Goal: Find specific page/section: Find specific page/section

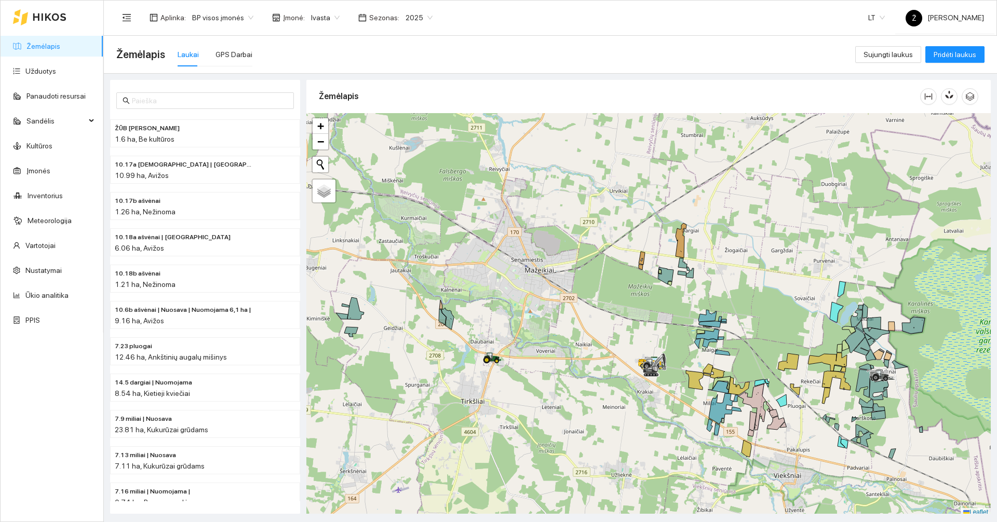
scroll to position [3, 0]
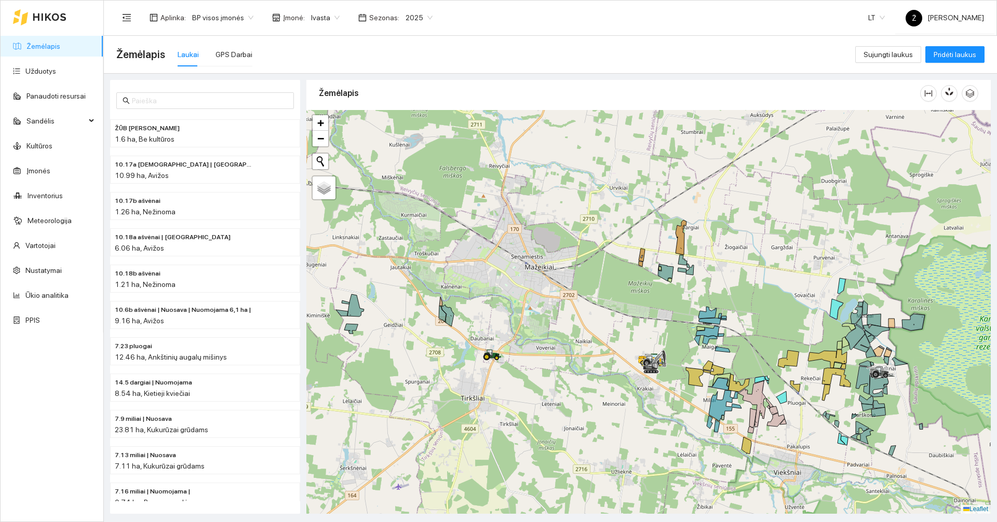
click at [311, 20] on span "Ivasta" at bounding box center [325, 18] width 29 height 16
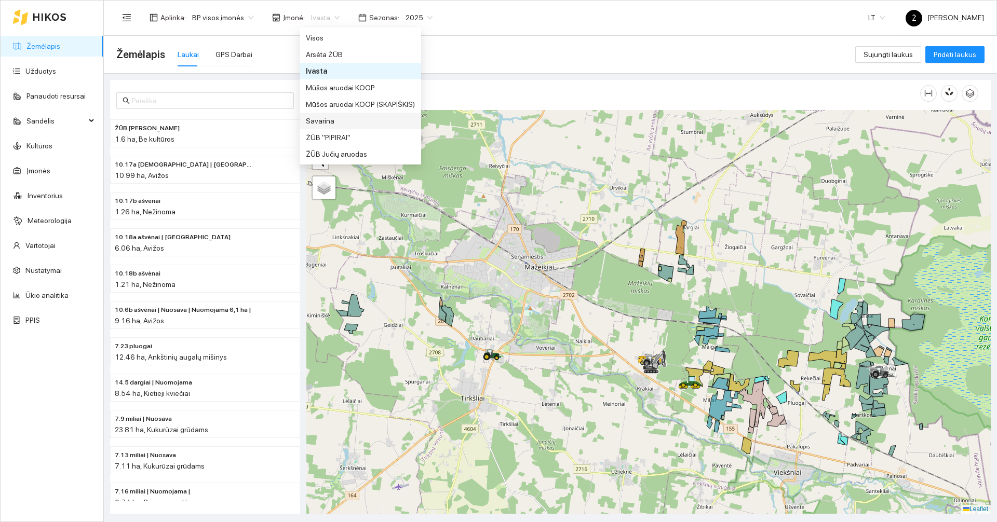
click at [330, 116] on div "Savarina" at bounding box center [360, 120] width 109 height 11
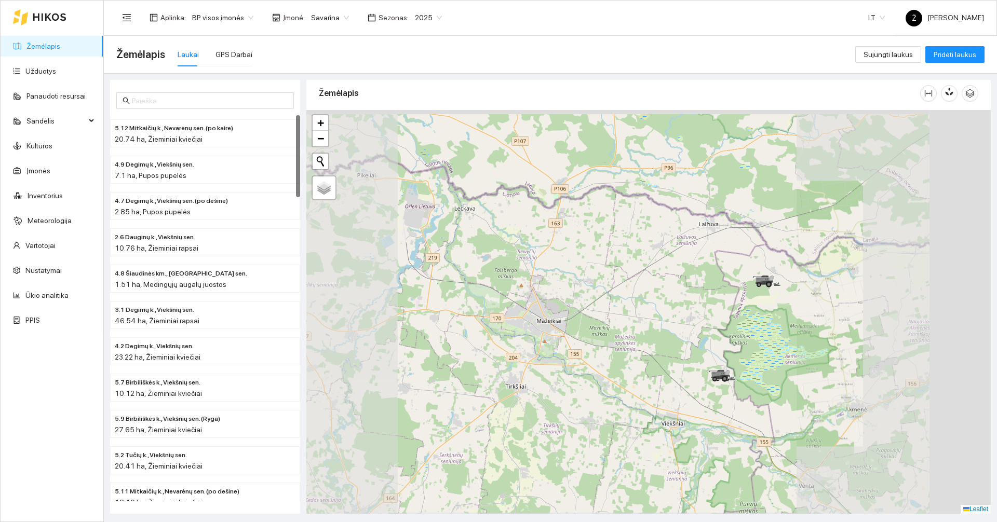
drag, startPoint x: 788, startPoint y: 290, endPoint x: 520, endPoint y: 346, distance: 273.7
click at [533, 347] on div at bounding box center [648, 312] width 684 height 404
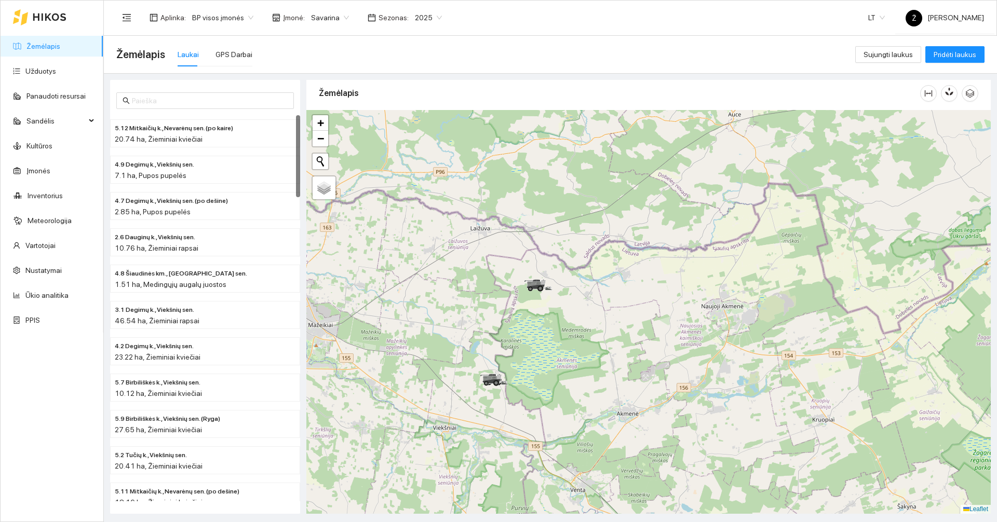
drag, startPoint x: 579, startPoint y: 334, endPoint x: 658, endPoint y: 80, distance: 265.8
click at [656, 91] on div "Žemėlapis" at bounding box center [648, 294] width 684 height 434
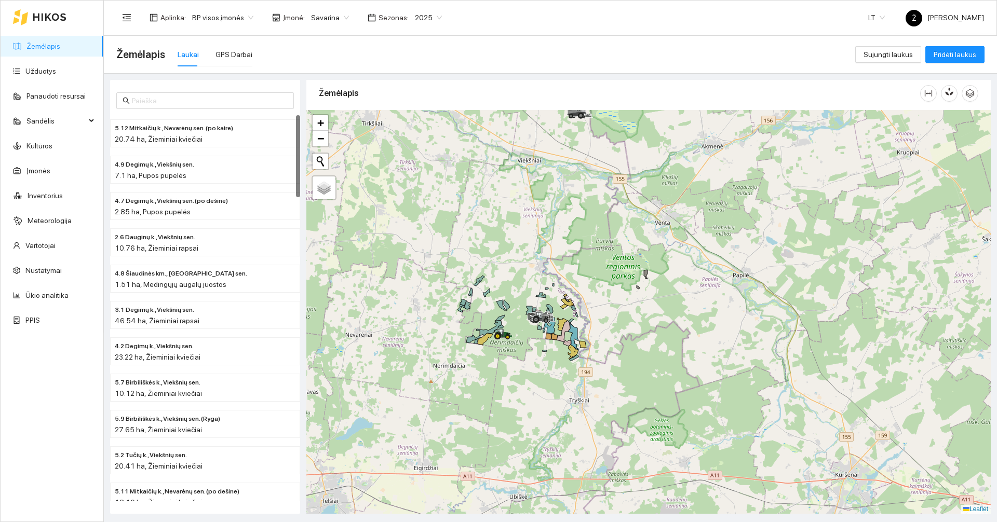
click at [426, 18] on span "2025" at bounding box center [428, 18] width 27 height 16
click at [417, 132] on div "2026" at bounding box center [418, 137] width 27 height 11
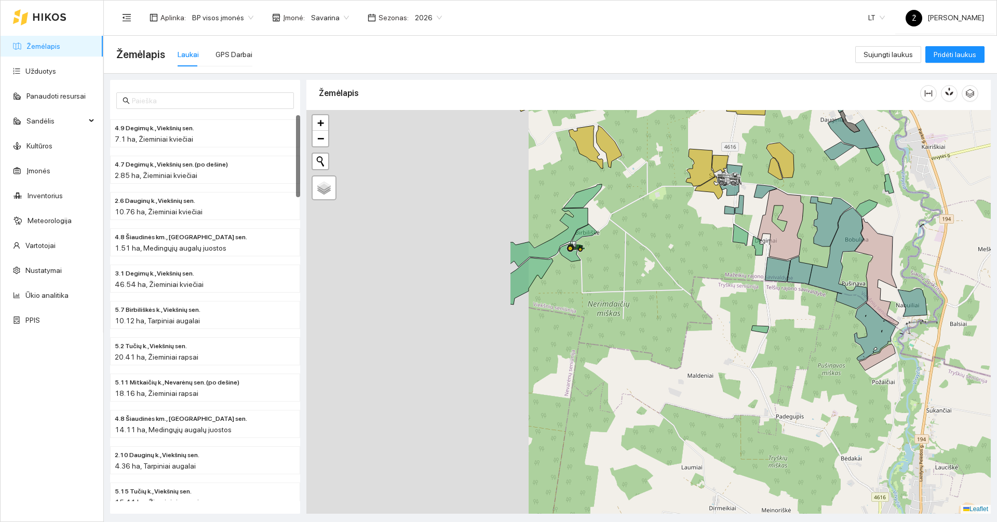
drag, startPoint x: 451, startPoint y: 296, endPoint x: 677, endPoint y: 283, distance: 227.2
click at [710, 295] on div at bounding box center [648, 312] width 684 height 404
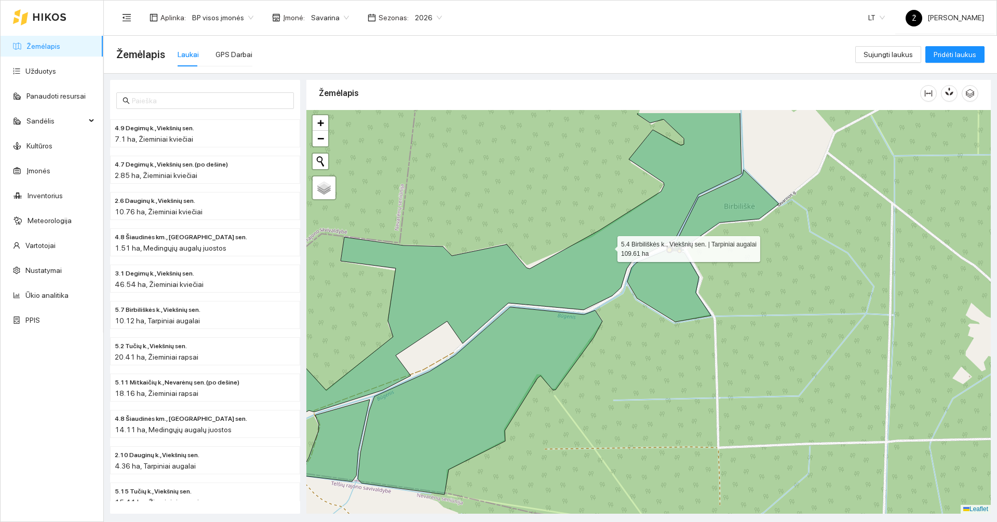
drag, startPoint x: 590, startPoint y: 236, endPoint x: 607, endPoint y: 246, distance: 20.0
click at [607, 246] on icon at bounding box center [512, 270] width 458 height 315
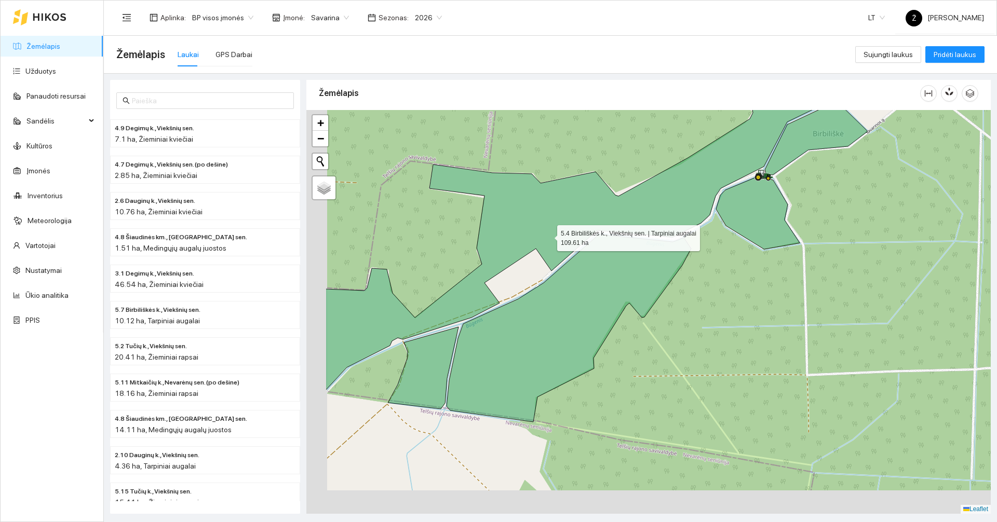
click at [547, 236] on icon at bounding box center [577, 212] width 505 height 355
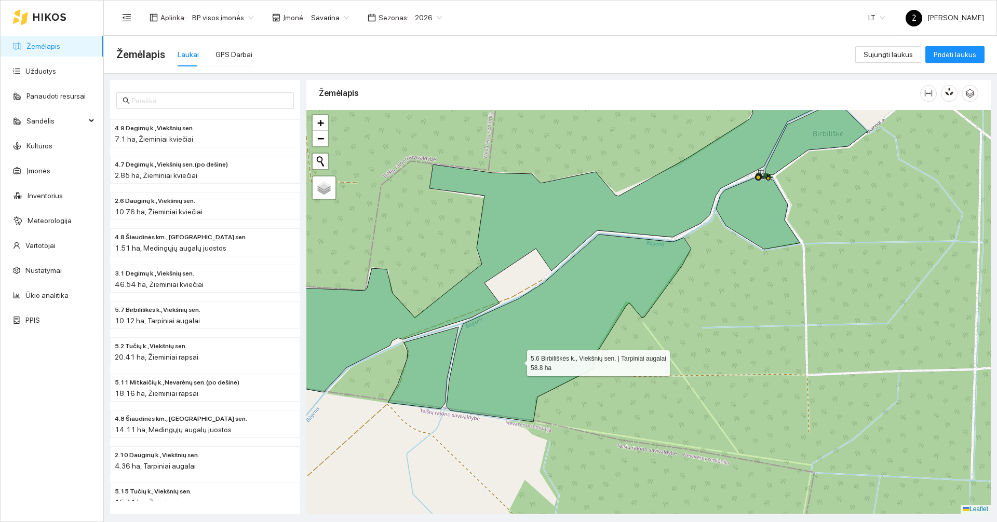
click at [518, 361] on icon at bounding box center [568, 328] width 245 height 187
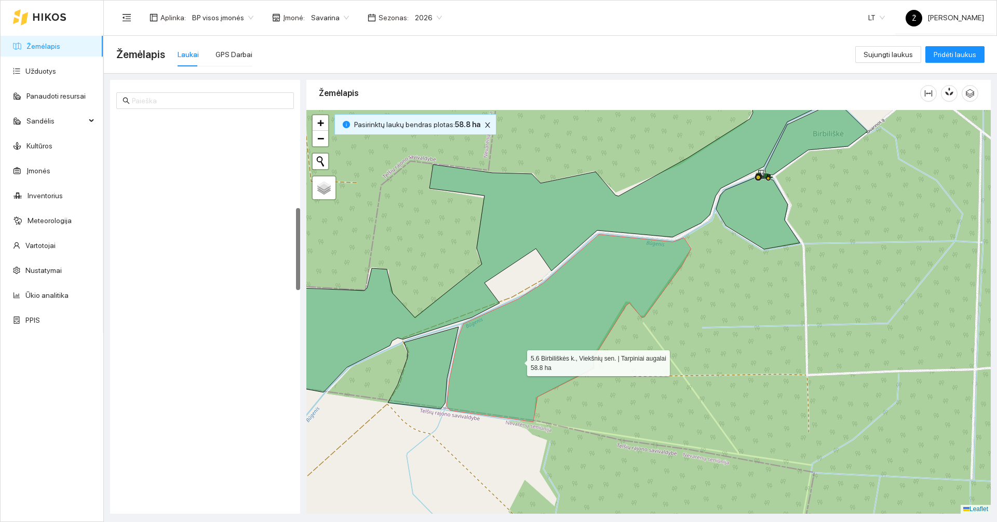
scroll to position [436, 0]
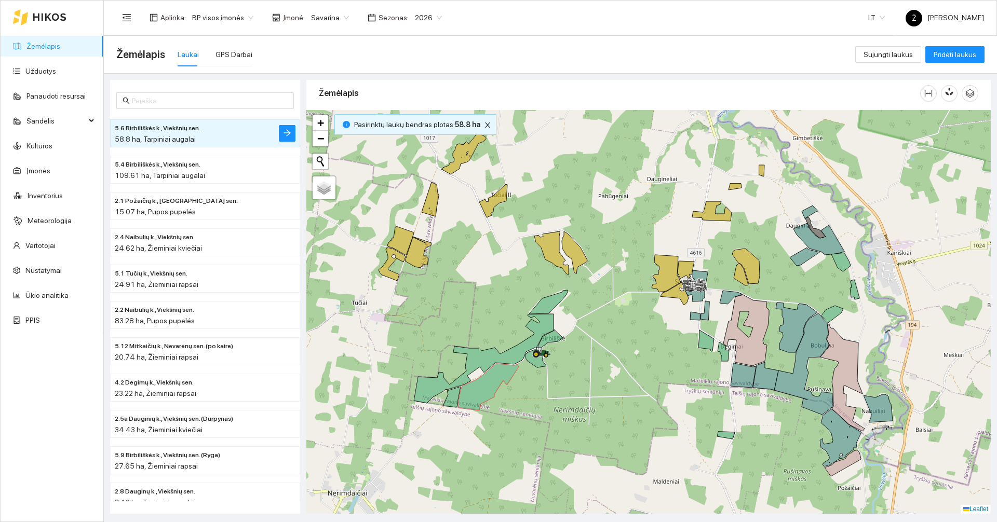
drag, startPoint x: 712, startPoint y: 316, endPoint x: 641, endPoint y: 364, distance: 86.0
click at [642, 362] on div at bounding box center [648, 312] width 684 height 404
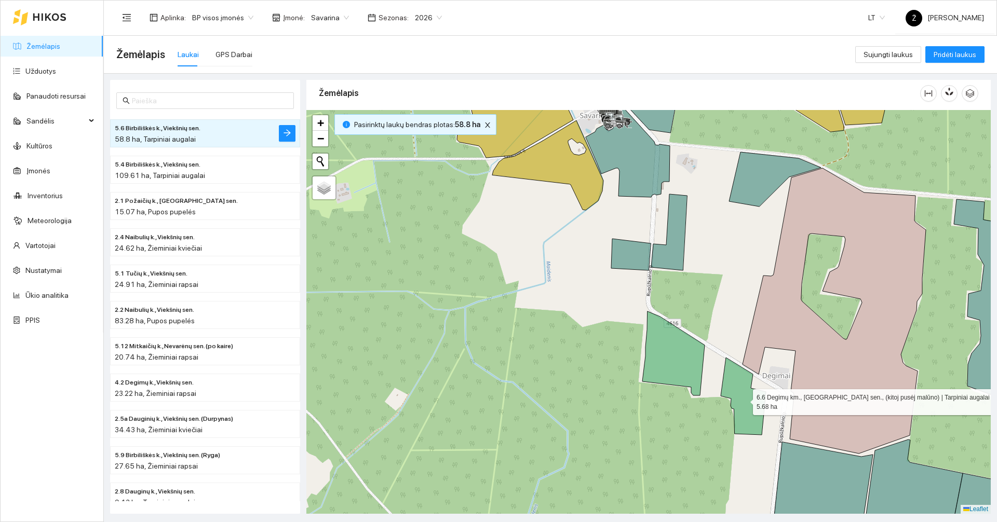
drag, startPoint x: 751, startPoint y: 386, endPoint x: 719, endPoint y: 377, distance: 32.7
click at [752, 386] on div at bounding box center [648, 312] width 684 height 404
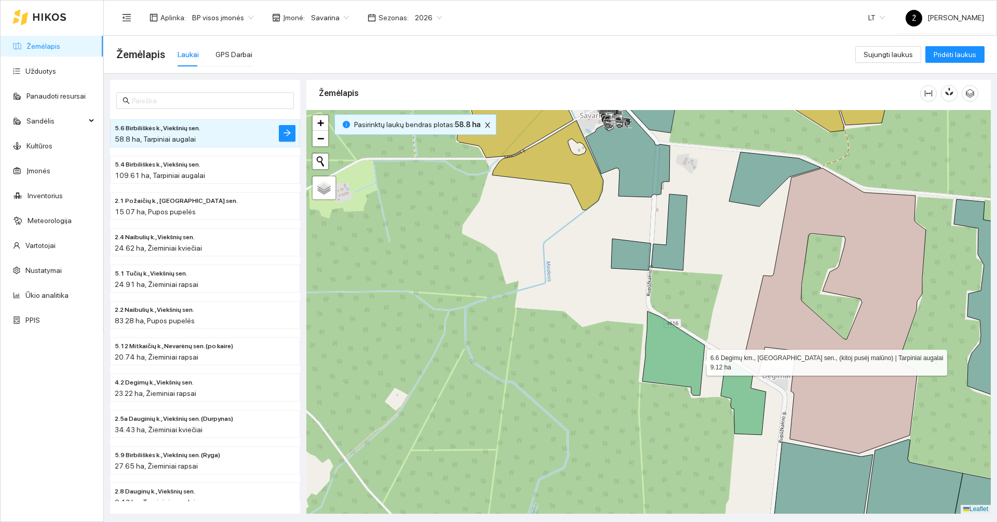
click at [697, 360] on icon at bounding box center [673, 353] width 62 height 84
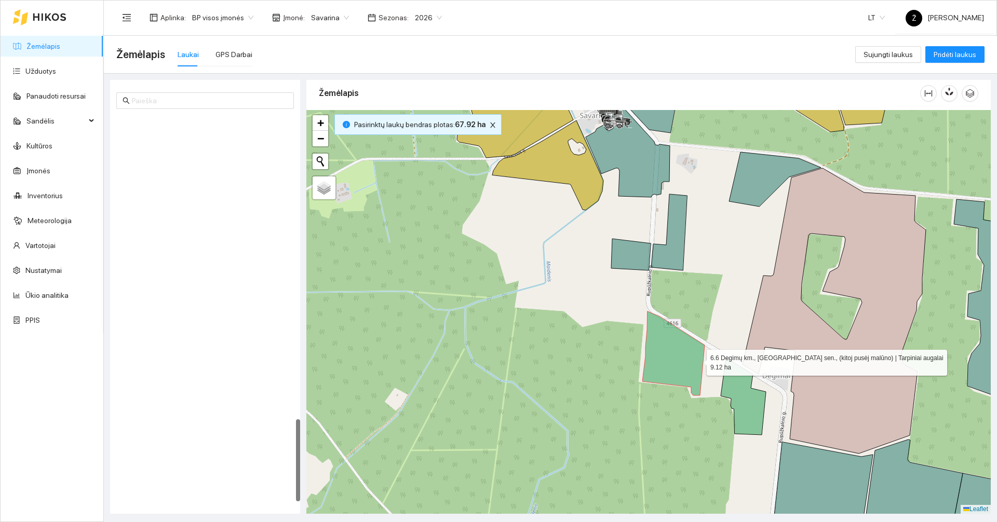
scroll to position [1429, 0]
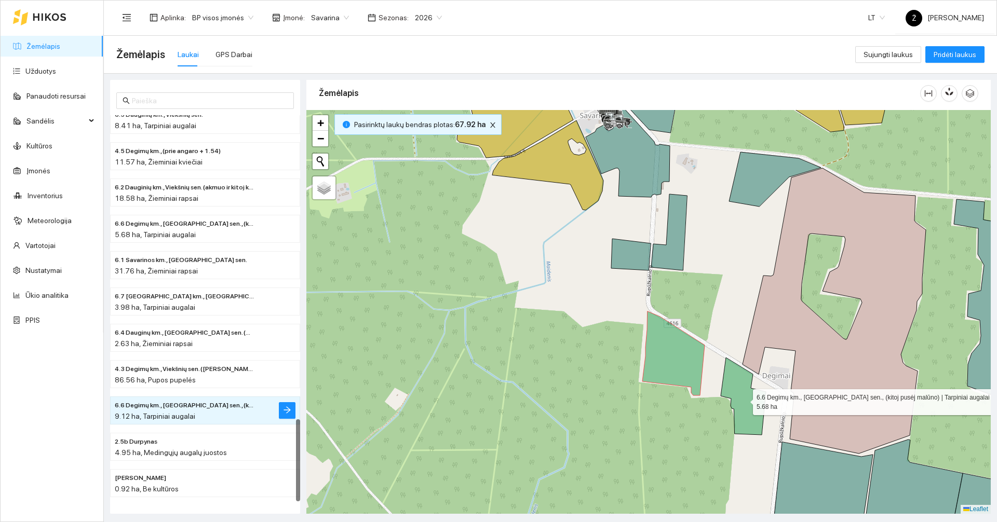
click at [731, 382] on icon at bounding box center [743, 396] width 45 height 77
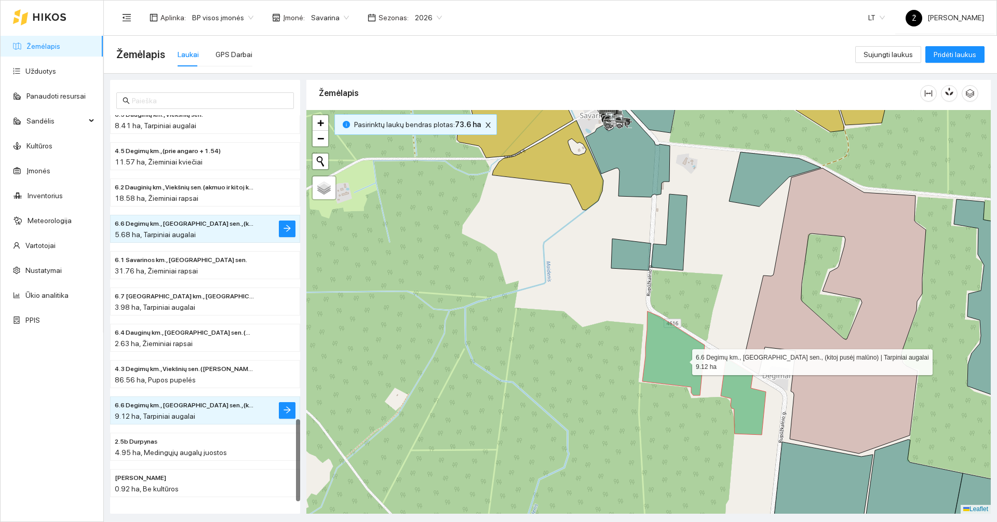
click at [682, 359] on icon at bounding box center [673, 353] width 62 height 84
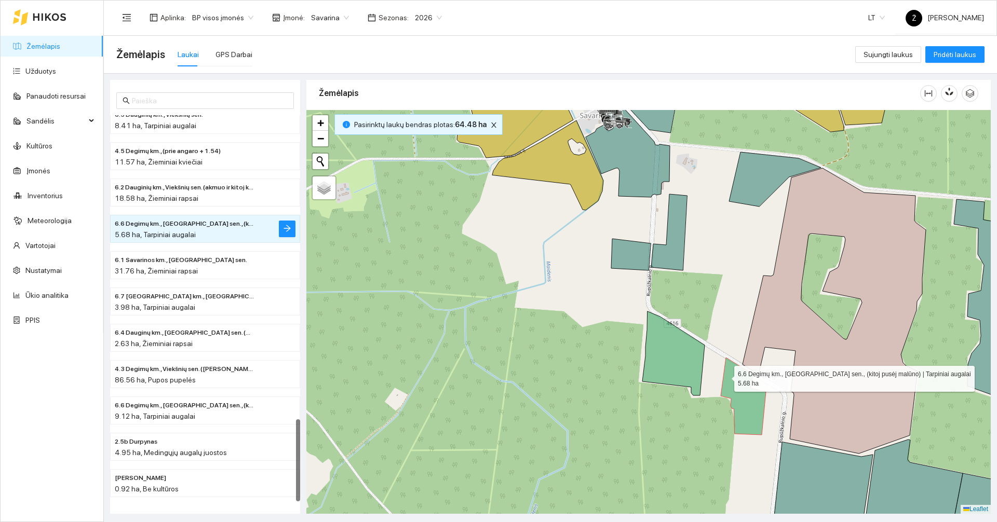
click at [725, 376] on icon at bounding box center [743, 396] width 45 height 77
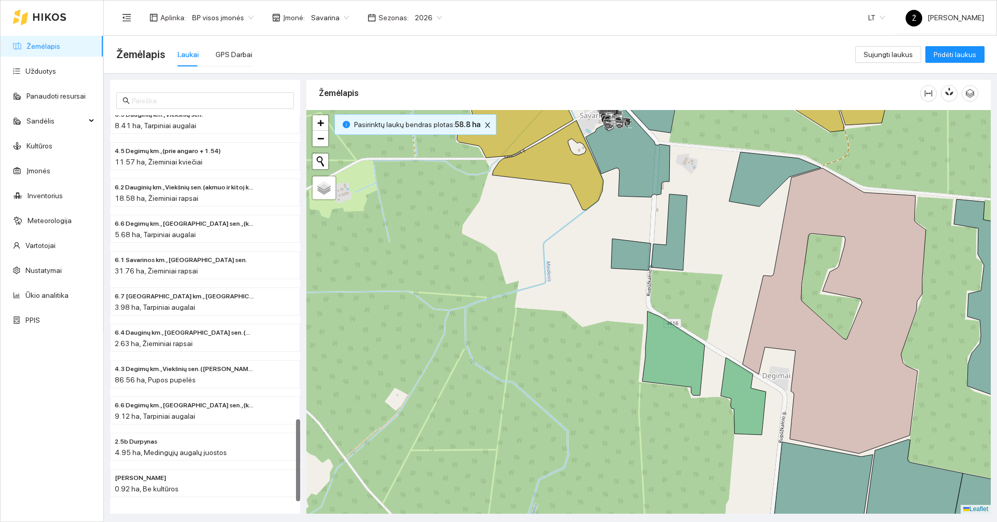
click at [629, 354] on div at bounding box center [648, 312] width 684 height 404
click at [674, 350] on icon at bounding box center [673, 353] width 62 height 84
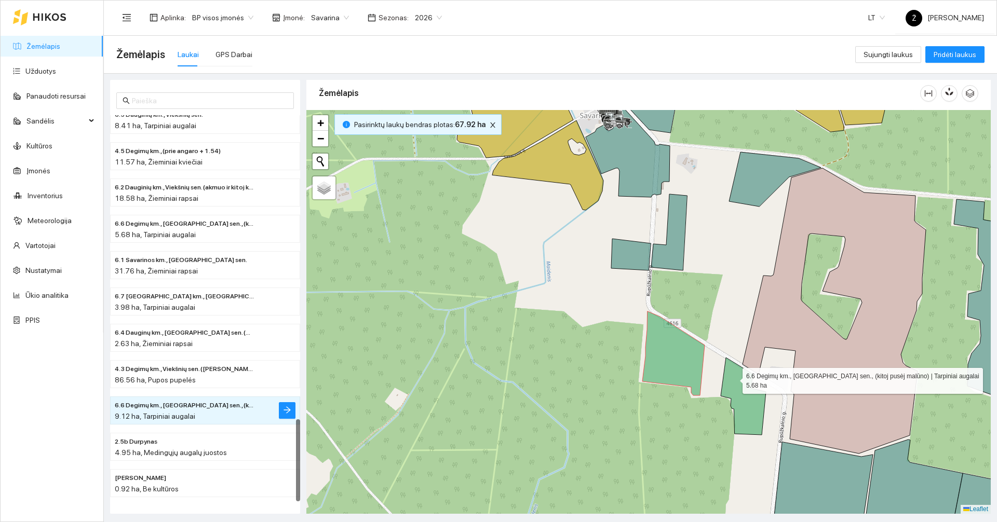
click at [733, 378] on icon at bounding box center [743, 396] width 45 height 77
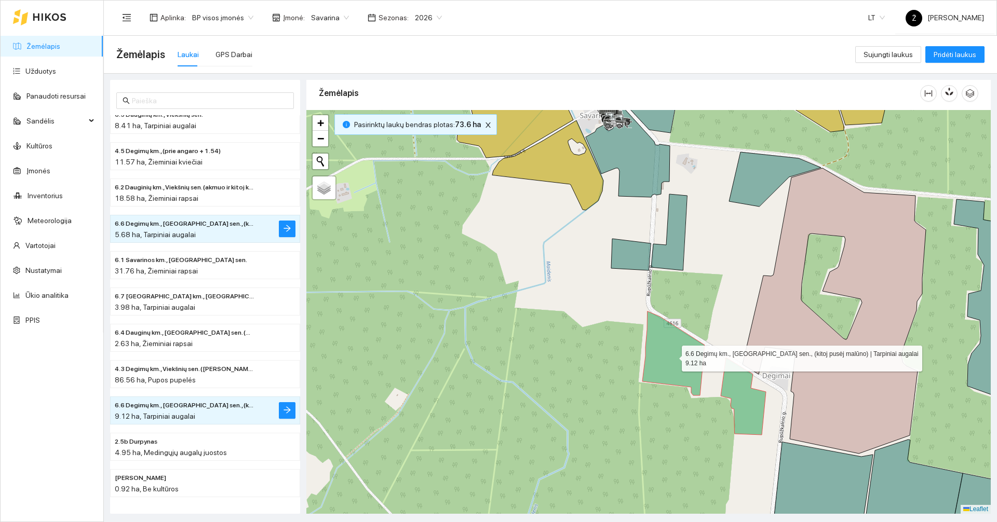
click at [652, 367] on icon at bounding box center [673, 353] width 62 height 84
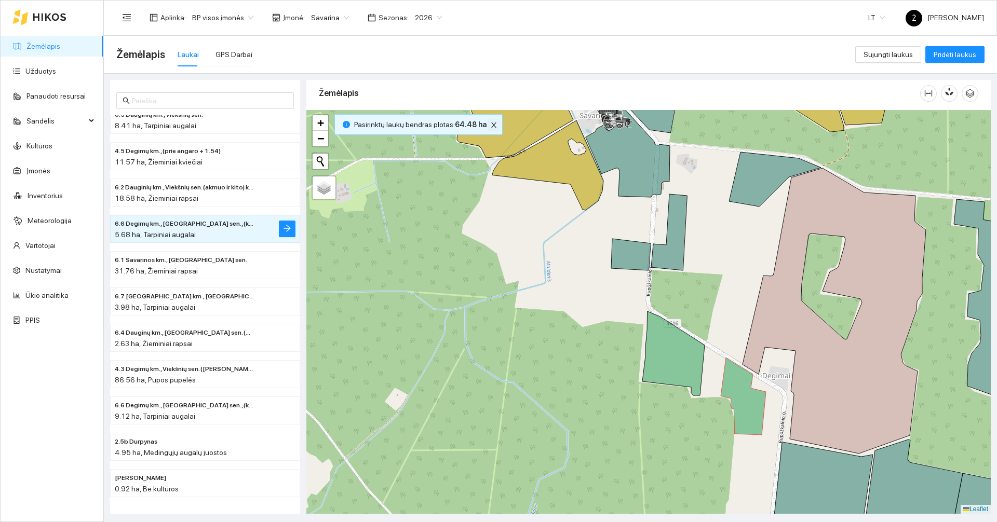
click at [493, 126] on span "close" at bounding box center [493, 124] width 11 height 7
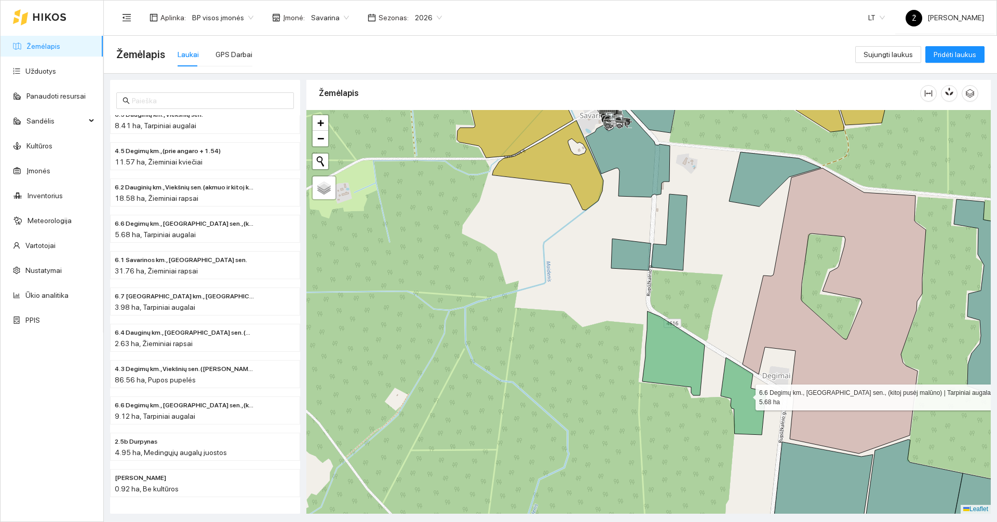
click at [746, 395] on icon at bounding box center [743, 396] width 45 height 77
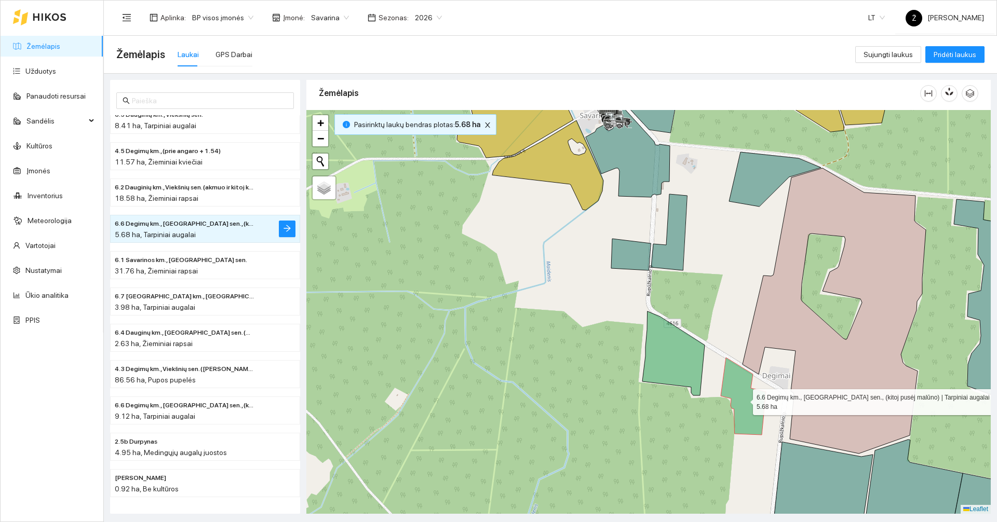
click at [747, 399] on icon at bounding box center [743, 396] width 45 height 77
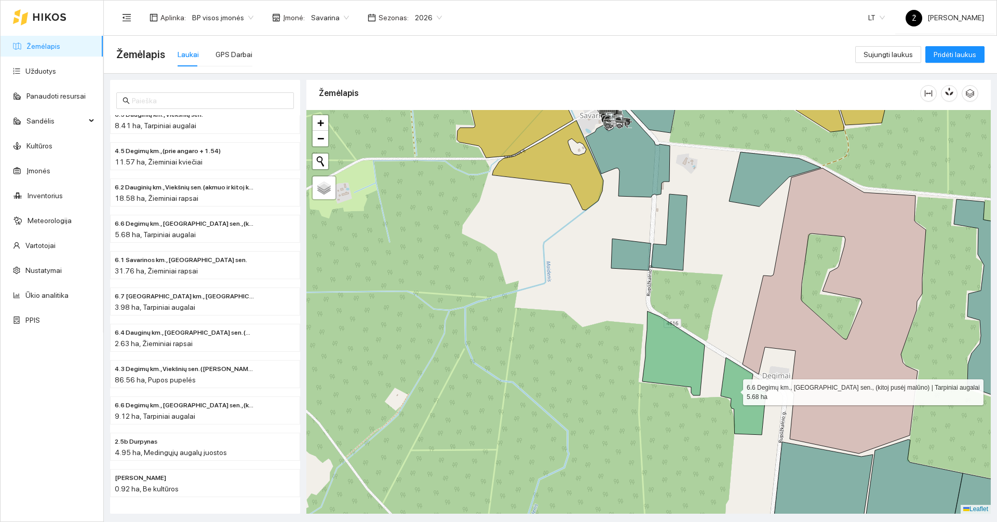
click at [734, 390] on icon at bounding box center [743, 396] width 45 height 77
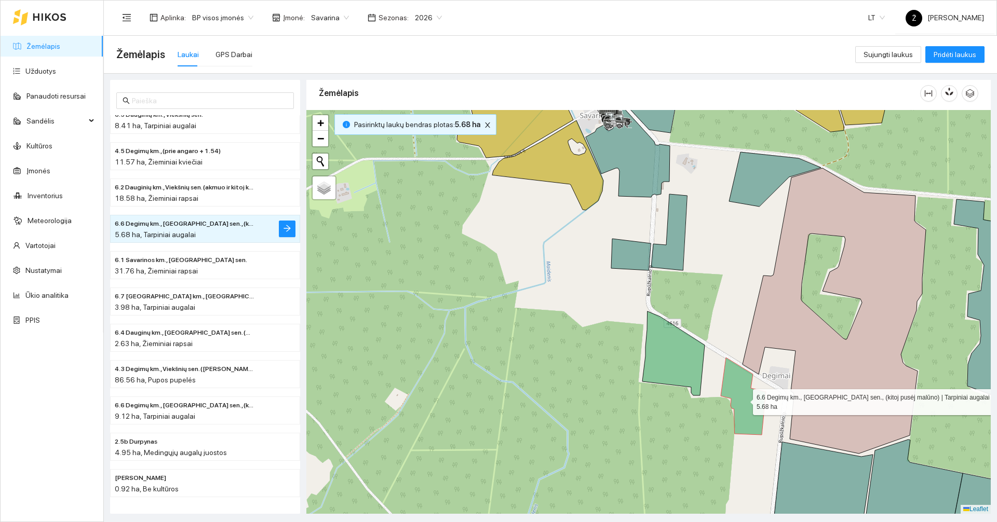
click at [734, 390] on icon at bounding box center [743, 396] width 45 height 77
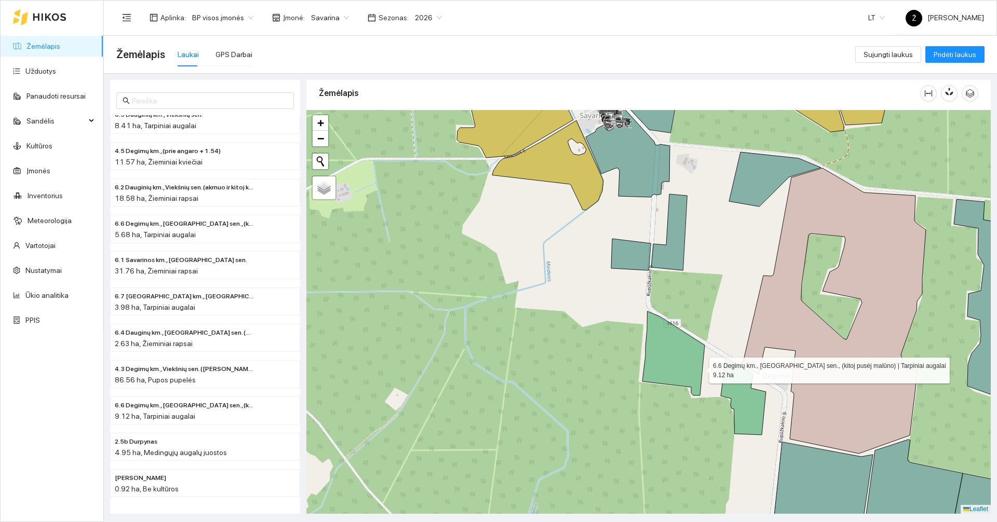
click at [699, 368] on icon at bounding box center [673, 353] width 62 height 84
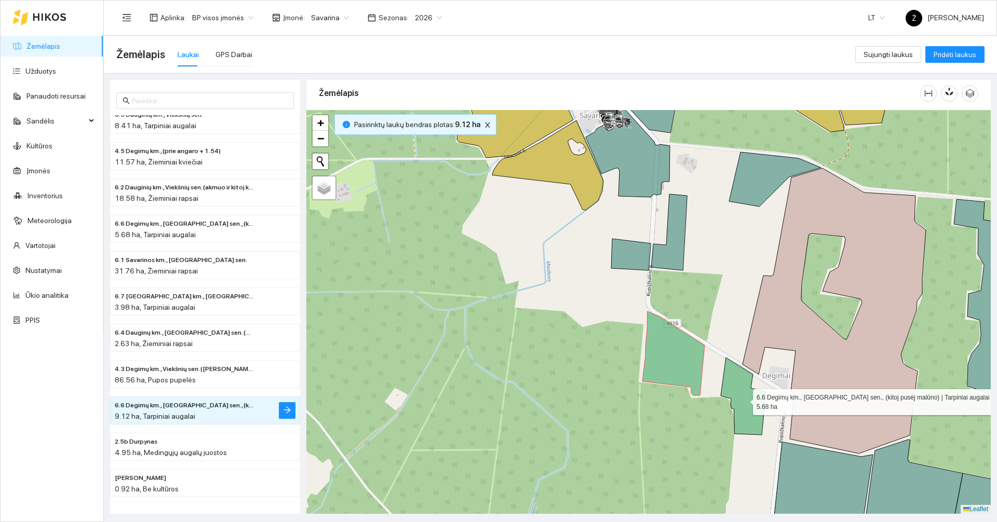
click at [738, 387] on icon at bounding box center [743, 396] width 45 height 77
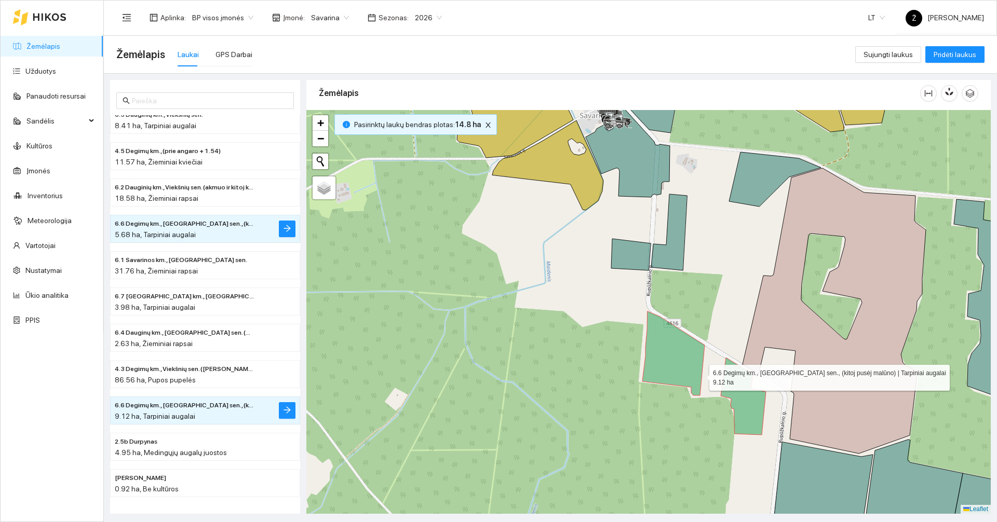
click at [700, 375] on icon at bounding box center [673, 353] width 62 height 84
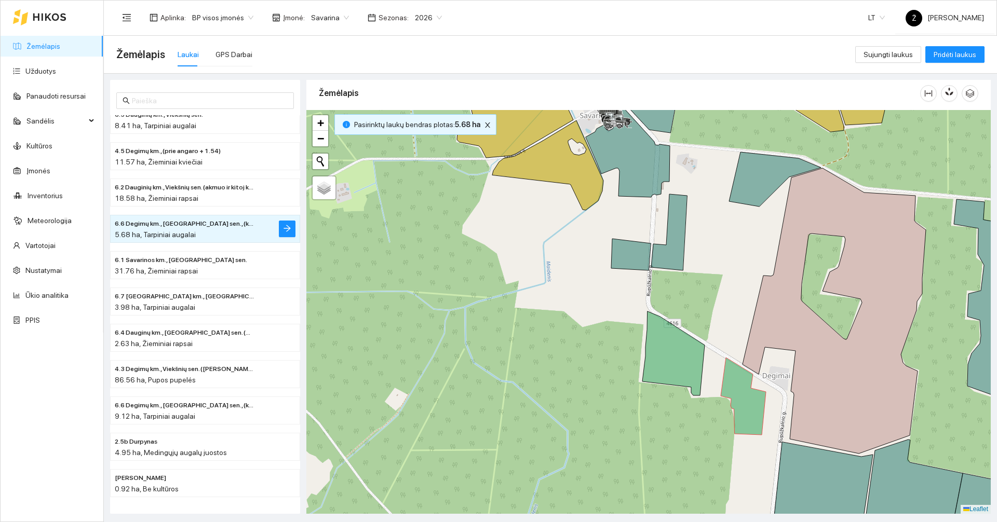
click at [722, 383] on div at bounding box center [648, 312] width 684 height 404
click at [727, 386] on icon at bounding box center [743, 396] width 45 height 77
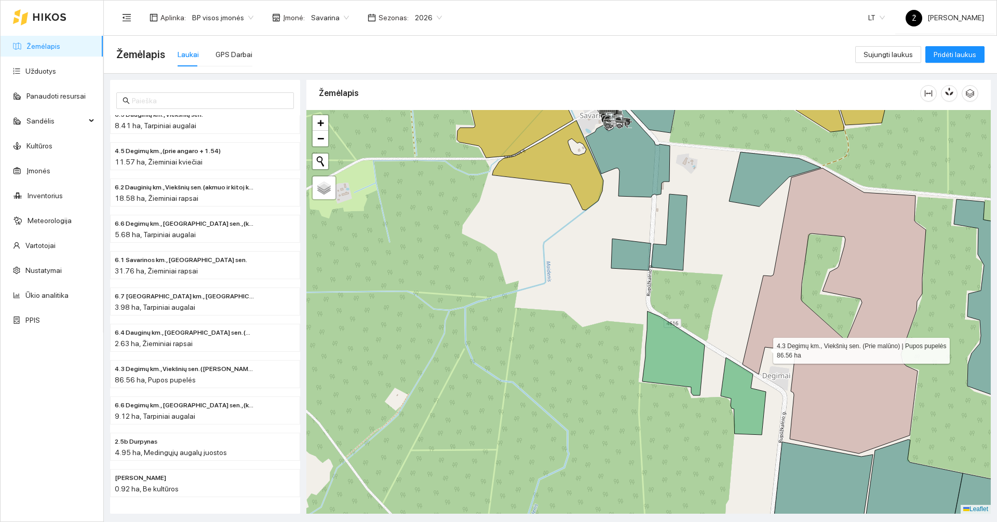
click at [764, 348] on icon at bounding box center [833, 311] width 183 height 286
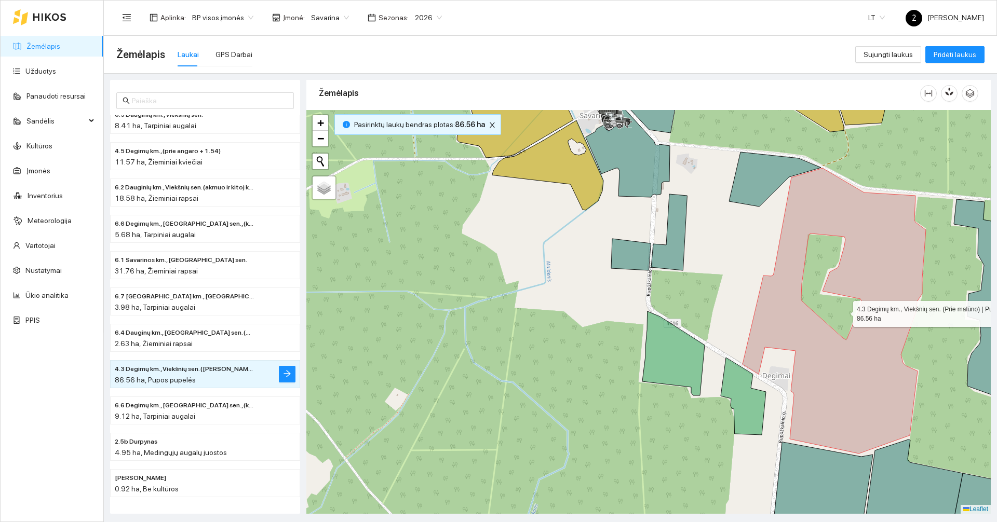
click at [761, 339] on icon at bounding box center [833, 311] width 183 height 286
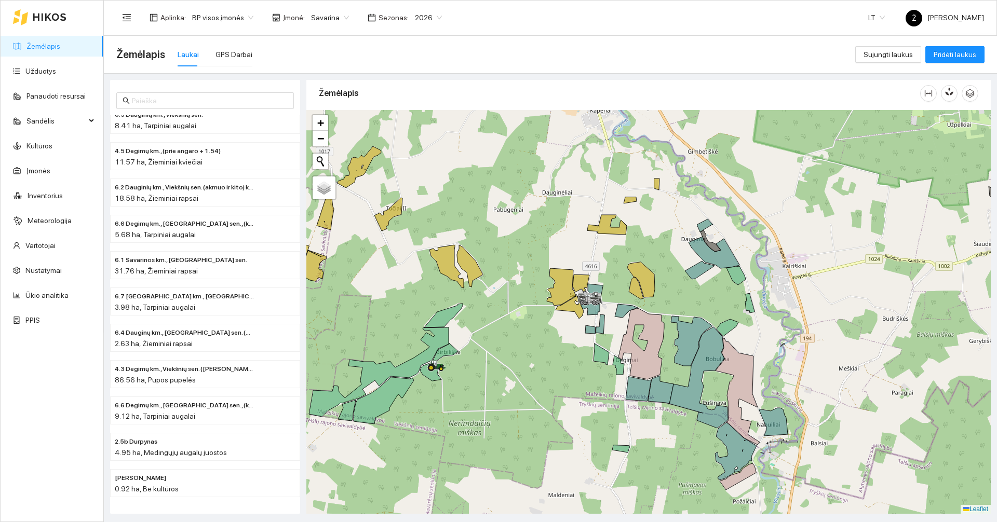
drag, startPoint x: 498, startPoint y: 391, endPoint x: 548, endPoint y: 370, distance: 54.4
click at [548, 370] on div at bounding box center [648, 312] width 684 height 404
